Goal: Transaction & Acquisition: Purchase product/service

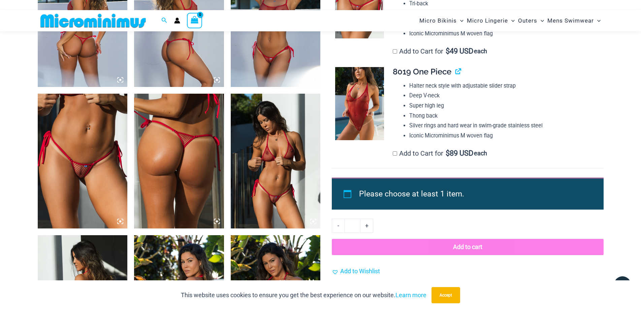
scroll to position [532, 0]
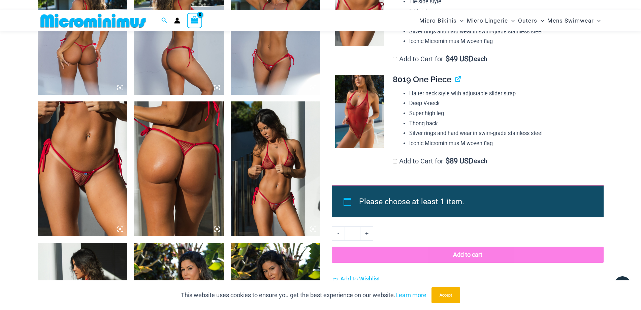
type input "**********"
click at [269, 182] on img at bounding box center [276, 168] width 90 height 135
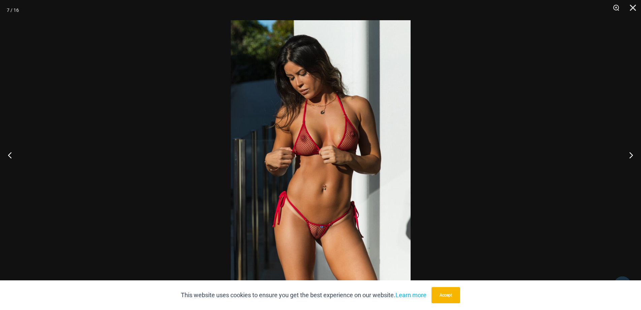
click at [302, 176] on img at bounding box center [321, 154] width 180 height 269
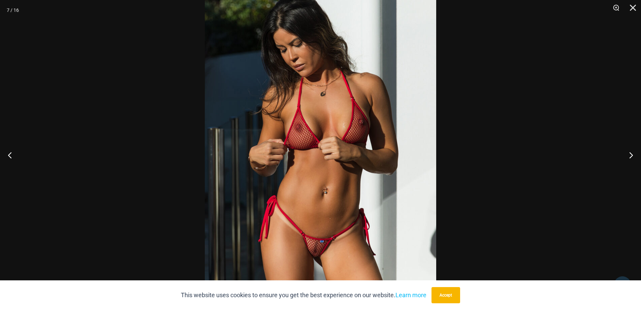
click at [95, 92] on div at bounding box center [320, 155] width 641 height 310
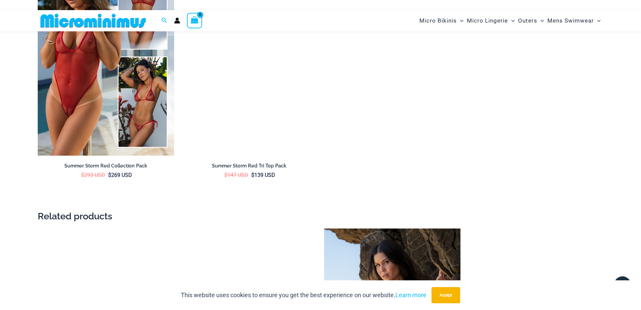
scroll to position [1273, 0]
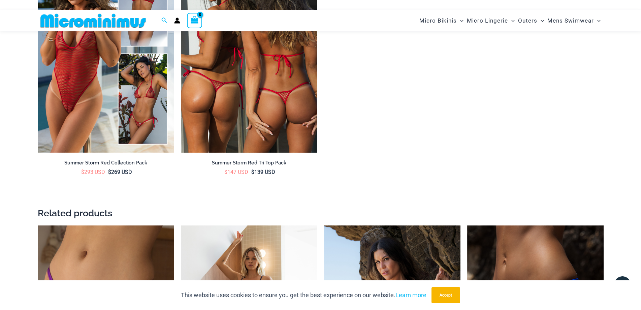
click at [291, 115] on img at bounding box center [249, 50] width 136 height 205
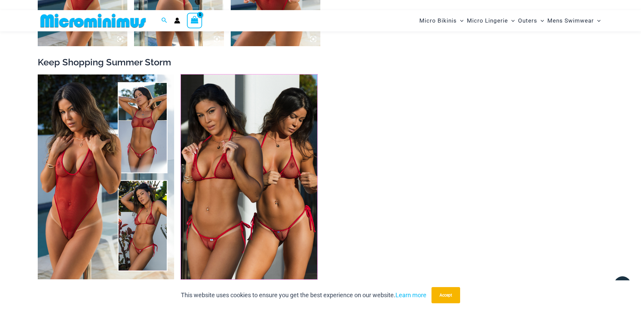
scroll to position [1138, 0]
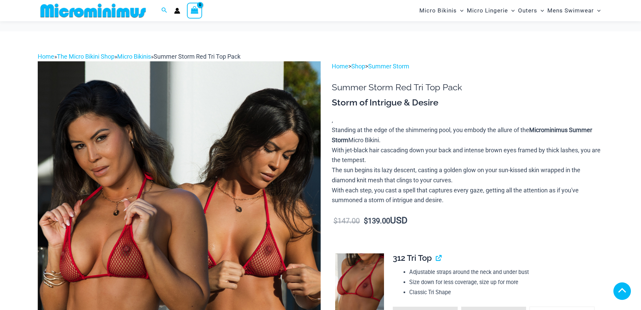
click at [241, 230] on img at bounding box center [179, 273] width 283 height 424
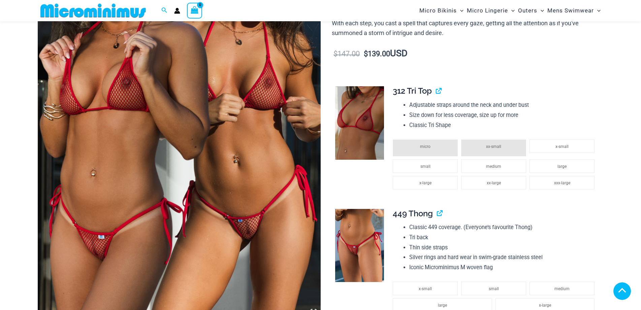
type input "**********"
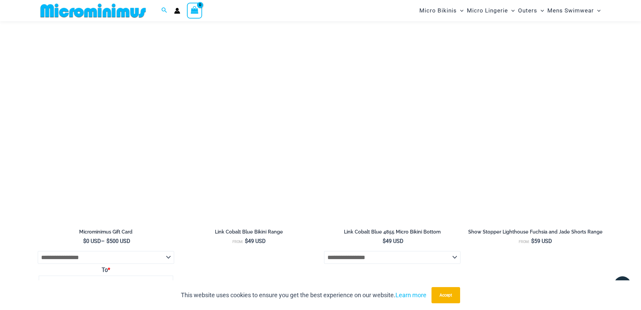
scroll to position [1615, 0]
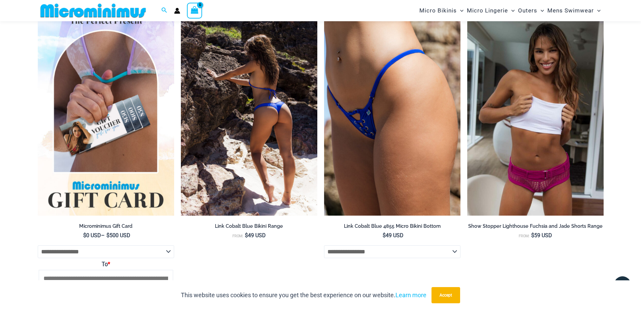
click at [277, 108] on img at bounding box center [249, 113] width 136 height 205
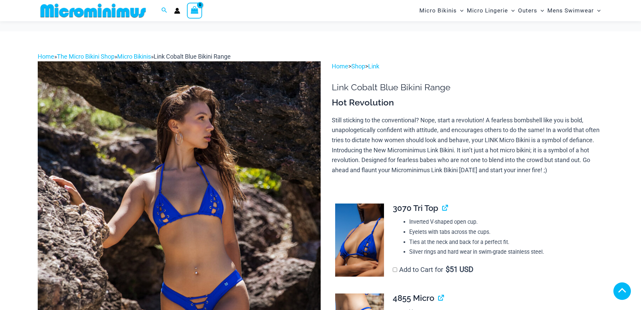
type input "**********"
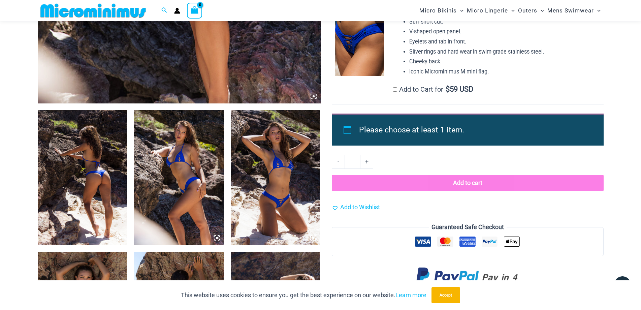
scroll to position [299, 0]
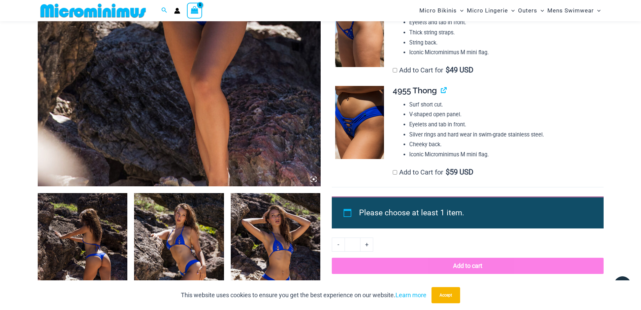
click at [180, 230] on img at bounding box center [179, 260] width 90 height 135
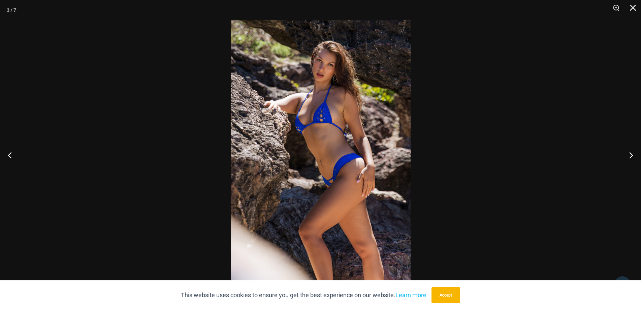
click at [323, 106] on img at bounding box center [321, 154] width 180 height 269
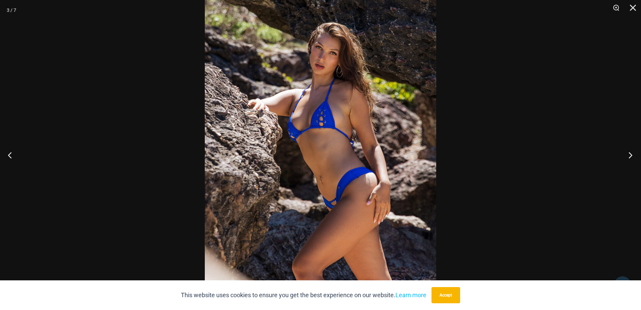
click at [631, 151] on button "Next" at bounding box center [627, 155] width 25 height 34
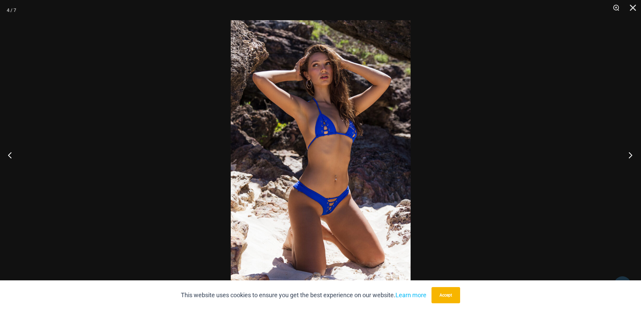
click at [629, 151] on button "Next" at bounding box center [627, 155] width 25 height 34
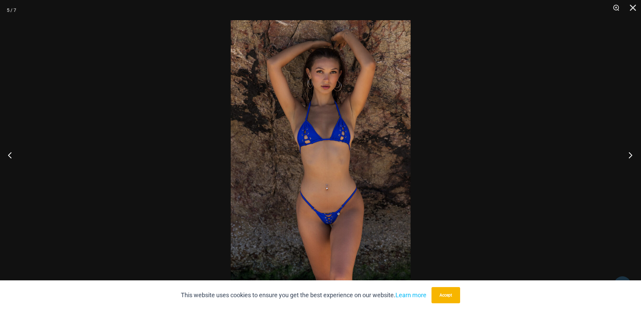
click at [629, 151] on button "Next" at bounding box center [627, 155] width 25 height 34
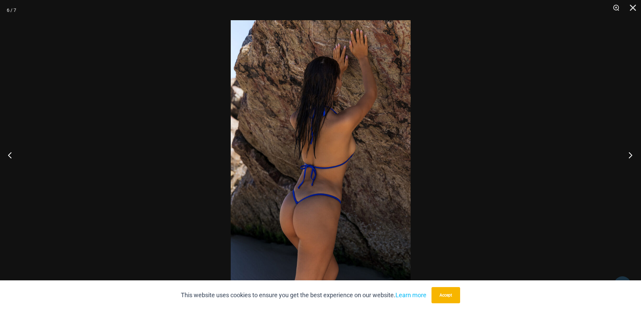
click at [629, 151] on button "Next" at bounding box center [627, 155] width 25 height 34
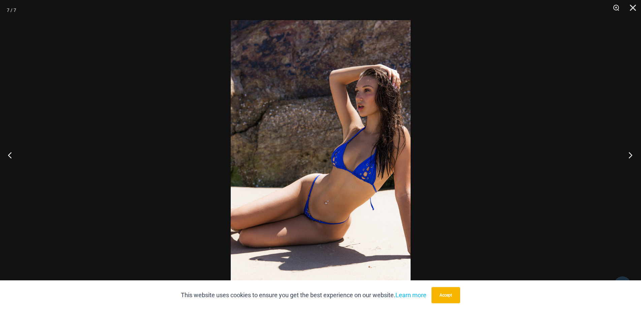
click at [629, 151] on button "Next" at bounding box center [627, 155] width 25 height 34
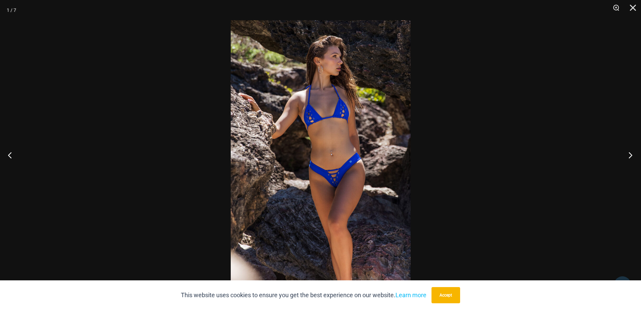
click at [629, 151] on button "Next" at bounding box center [627, 155] width 25 height 34
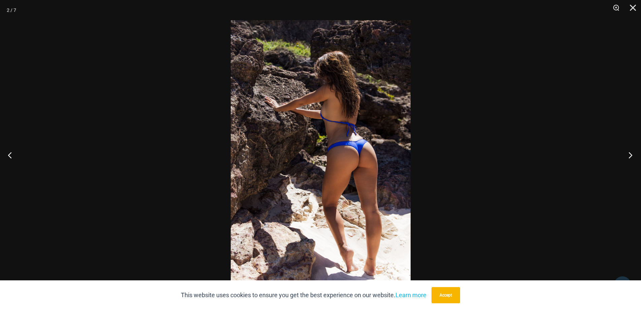
click at [629, 151] on button "Next" at bounding box center [627, 155] width 25 height 34
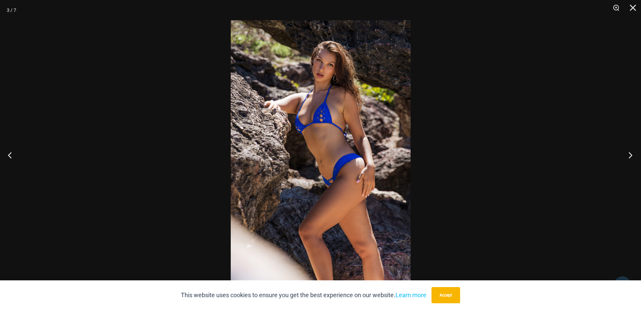
click at [629, 151] on button "Next" at bounding box center [627, 155] width 25 height 34
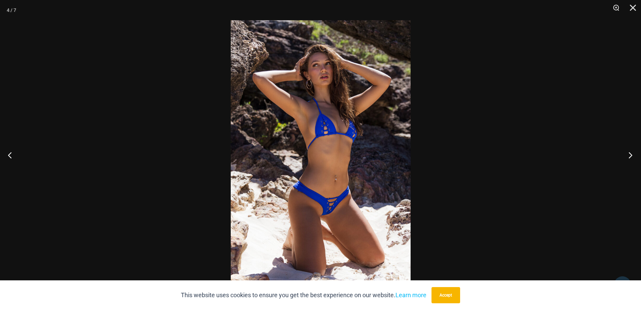
click at [629, 151] on button "Next" at bounding box center [627, 155] width 25 height 34
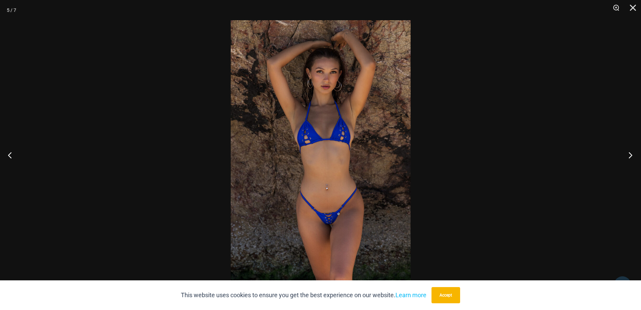
click at [629, 151] on button "Next" at bounding box center [627, 155] width 25 height 34
